Goal: Task Accomplishment & Management: Complete application form

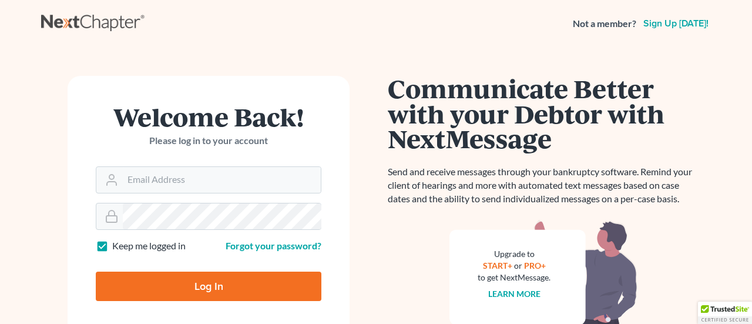
click at [490, 126] on h1 "Communicate Better with your Debtor with NextMessage" at bounding box center [544, 113] width 312 height 75
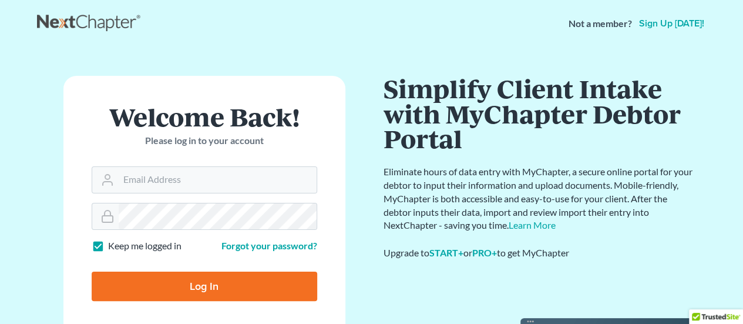
click at [670, 25] on link "Sign up today!" at bounding box center [672, 23] width 70 height 9
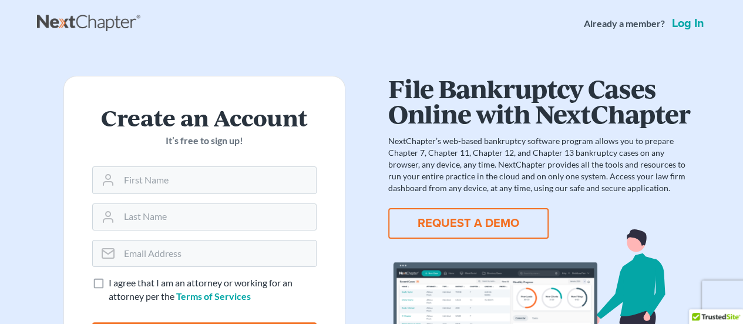
click at [435, 219] on button "REQUEST A DEMO" at bounding box center [468, 223] width 160 height 31
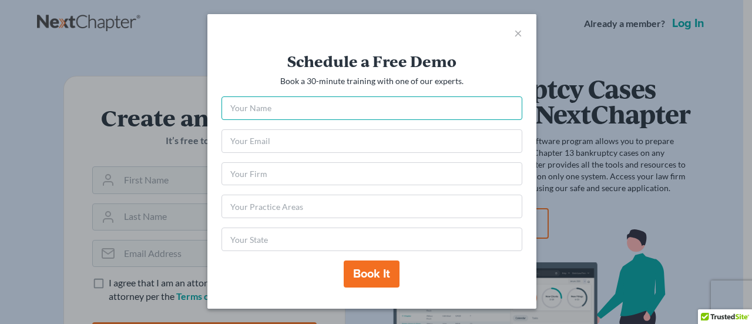
click at [391, 105] on input "text" at bounding box center [372, 108] width 301 height 24
type input "[PERSON_NAME] [PERSON_NAME]"
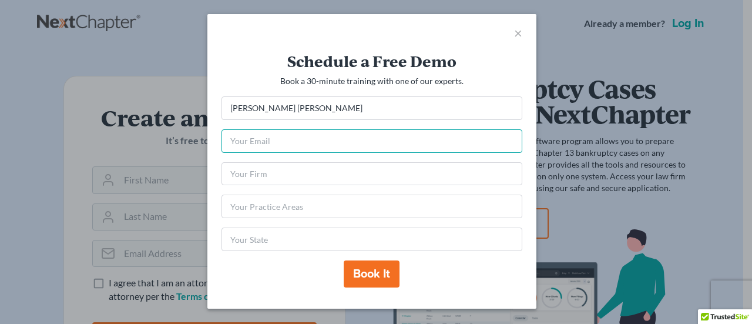
type input "[EMAIL_ADDRESS][DOMAIN_NAME]"
type input "IN"
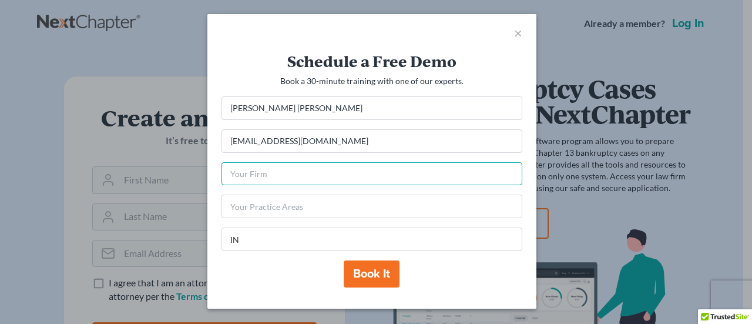
click at [450, 171] on input "text" at bounding box center [372, 174] width 301 height 24
type input "[PERSON_NAME] LEGAL LLC"
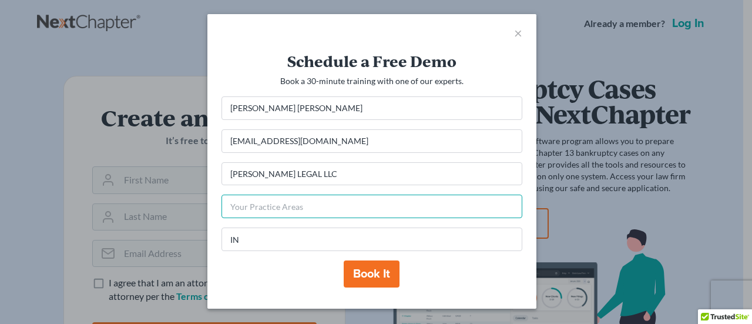
click at [377, 200] on input "text" at bounding box center [372, 207] width 301 height 24
type input "B"
type input "Bankruptcy"
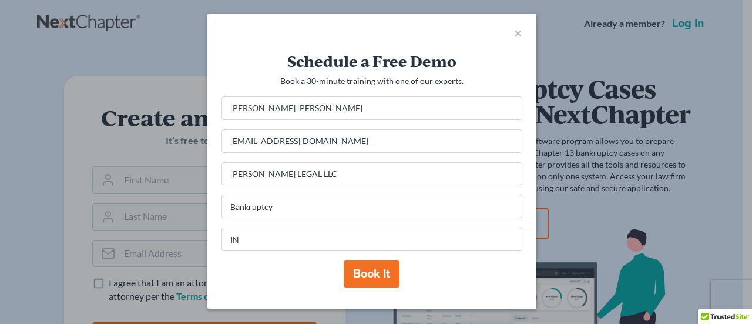
click at [372, 280] on button "Book it" at bounding box center [372, 273] width 56 height 27
